Goal: Transaction & Acquisition: Subscribe to service/newsletter

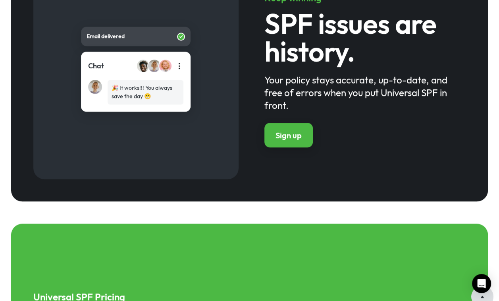
scroll to position [903, 0]
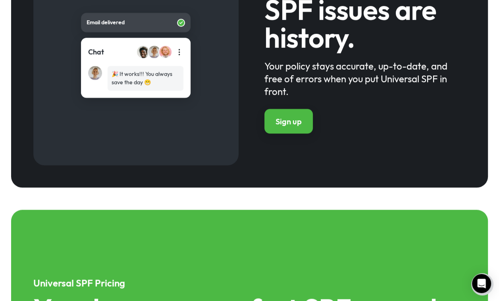
drag, startPoint x: 497, startPoint y: 86, endPoint x: 492, endPoint y: 92, distance: 8.1
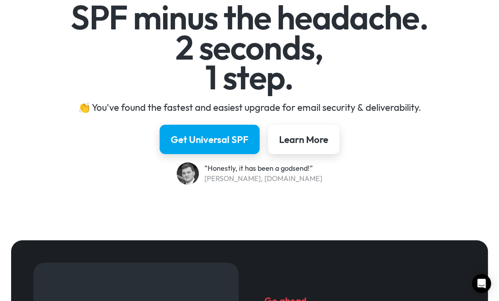
scroll to position [0, 0]
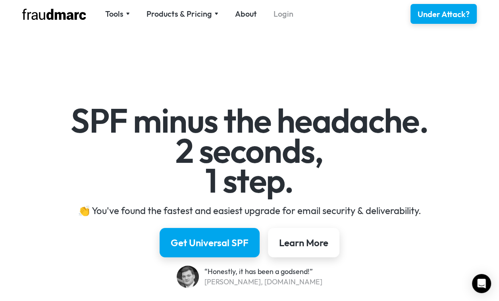
click at [281, 12] on link "Login" at bounding box center [283, 13] width 20 height 11
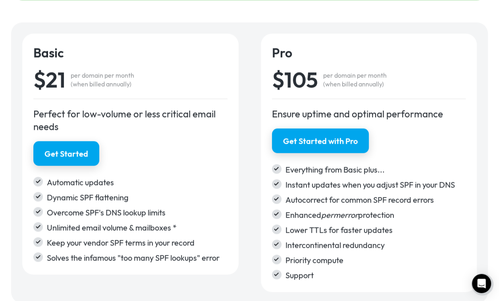
scroll to position [1309, 0]
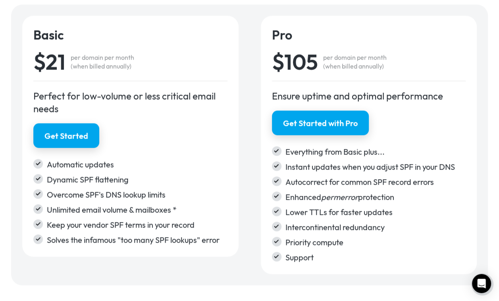
click at [79, 274] on div "Basic $21 per domain per month (when billed annually) Perfect for low-volume or…" at bounding box center [249, 145] width 476 height 280
drag, startPoint x: 175, startPoint y: 127, endPoint x: 176, endPoint y: 123, distance: 4.6
click at [175, 127] on div "Get Started" at bounding box center [130, 135] width 194 height 25
click at [53, 128] on link "Get Started" at bounding box center [66, 136] width 69 height 26
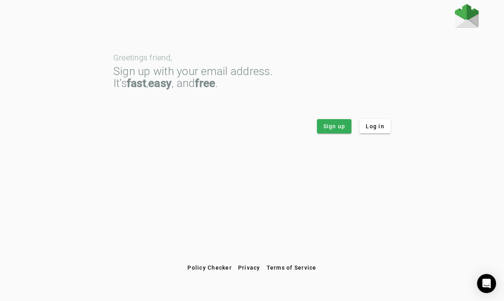
click at [391, 43] on div "Greetings friend, Sign up with your email address. It’s fast , easy , and free …" at bounding box center [252, 82] width 278 height 104
click at [392, 90] on app-login "Greetings friend, Sign up with your email address. It’s fast , easy , and free …" at bounding box center [252, 68] width 454 height 129
drag, startPoint x: 172, startPoint y: 188, endPoint x: 175, endPoint y: 180, distance: 8.0
click at [172, 188] on div "Greetings friend, Sign up with your email address. It’s fast , easy , and free …" at bounding box center [252, 132] width 504 height 256
click at [330, 127] on span "Sign up" at bounding box center [335, 126] width 22 height 8
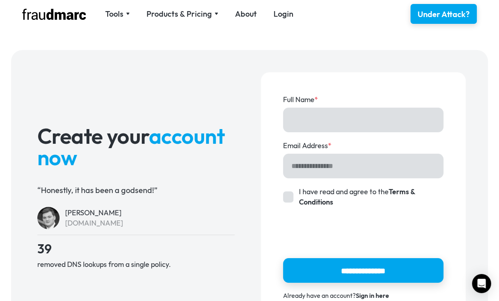
drag, startPoint x: 338, startPoint y: 124, endPoint x: 341, endPoint y: 120, distance: 5.1
click at [338, 124] on input "Full Name *" at bounding box center [363, 119] width 161 height 25
type input "*"
type input "*********"
type input "**********"
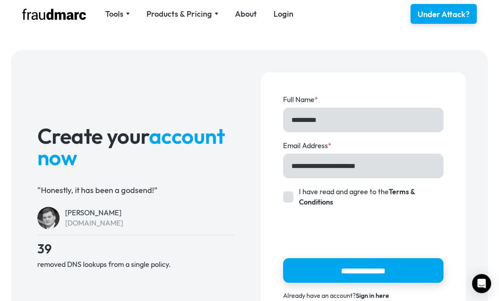
click at [285, 197] on div "Account Form" at bounding box center [288, 196] width 11 height 11
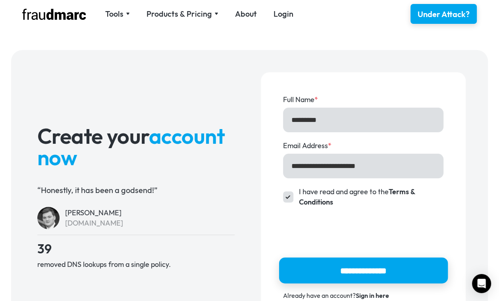
click at [331, 267] on input "**********" at bounding box center [362, 270] width 169 height 26
type input "**********"
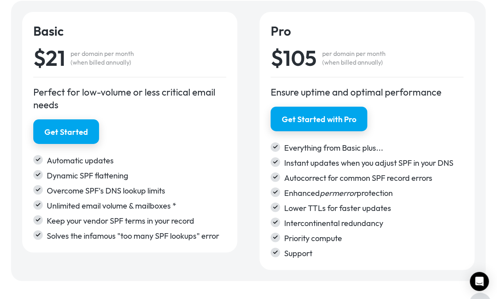
scroll to position [1299, 0]
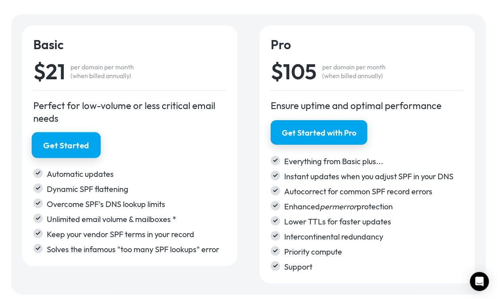
click at [73, 138] on link "Get Started" at bounding box center [66, 145] width 69 height 26
